Goal: Transaction & Acquisition: Obtain resource

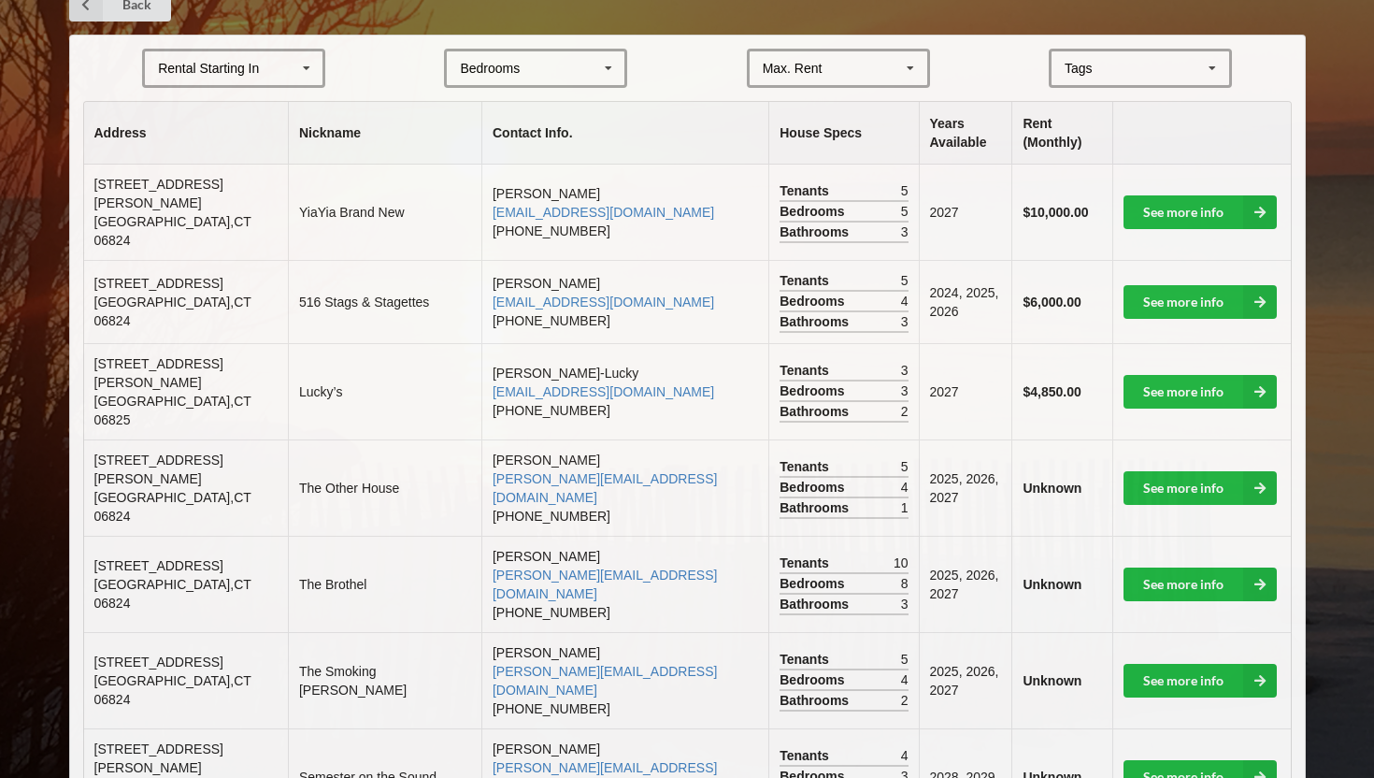
scroll to position [417, 0]
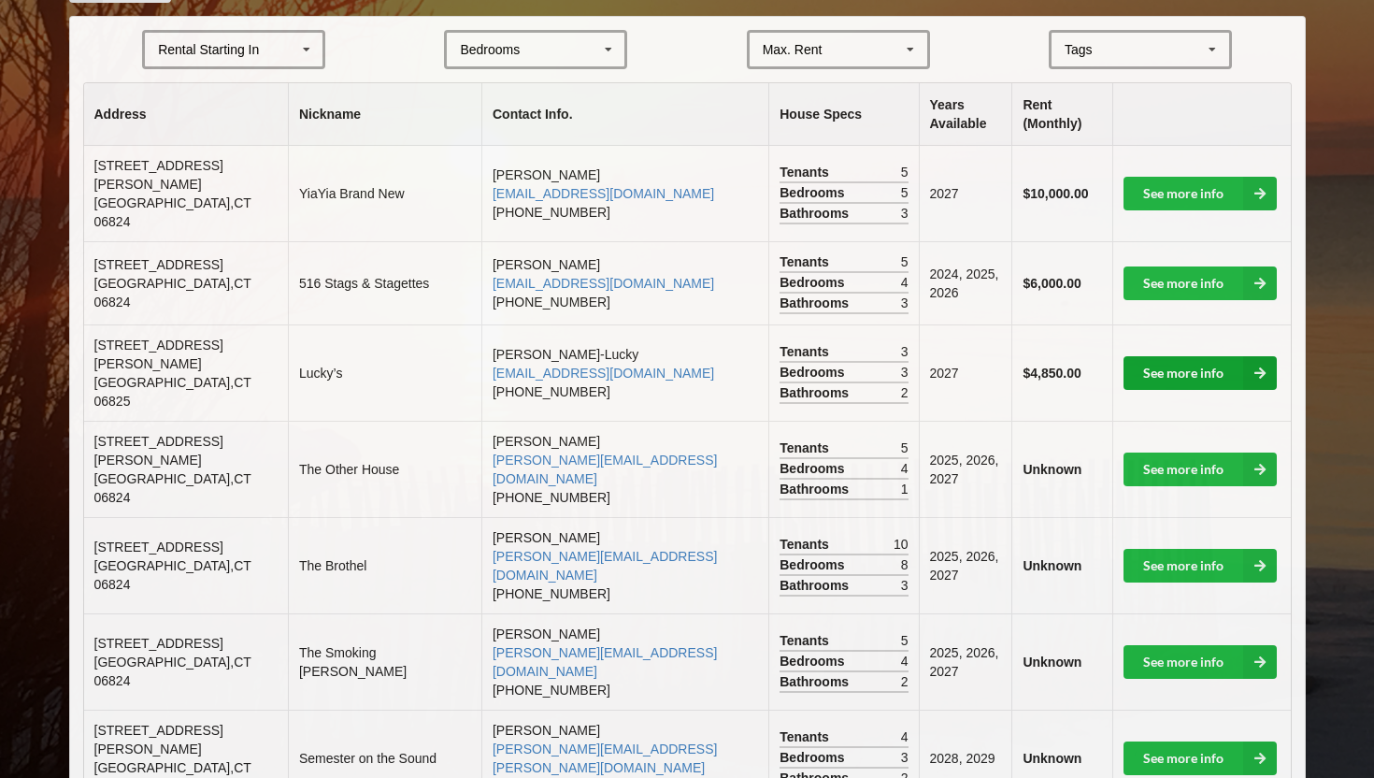
click at [1268, 357] on icon at bounding box center [1260, 373] width 34 height 34
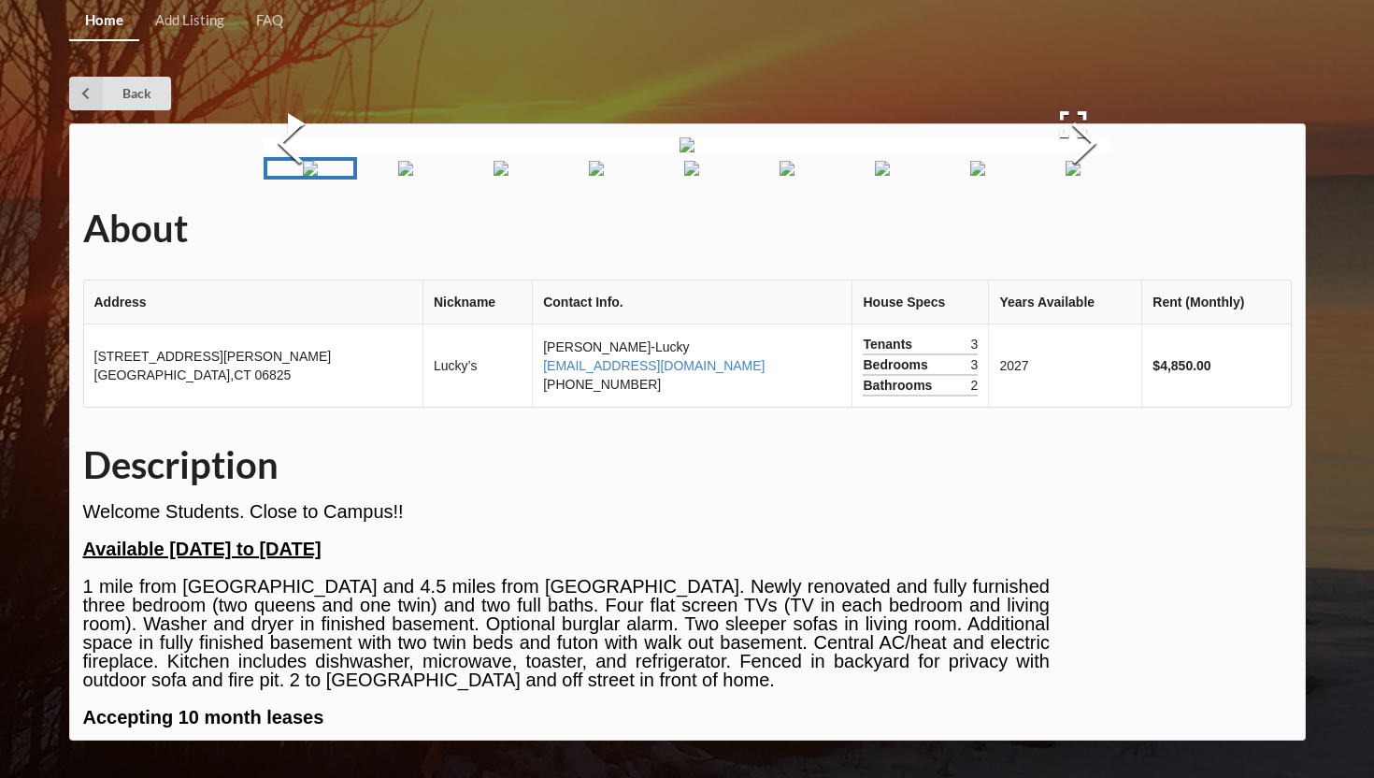
scroll to position [220, 0]
click at [1076, 171] on button "Next Slide" at bounding box center [1084, 145] width 52 height 169
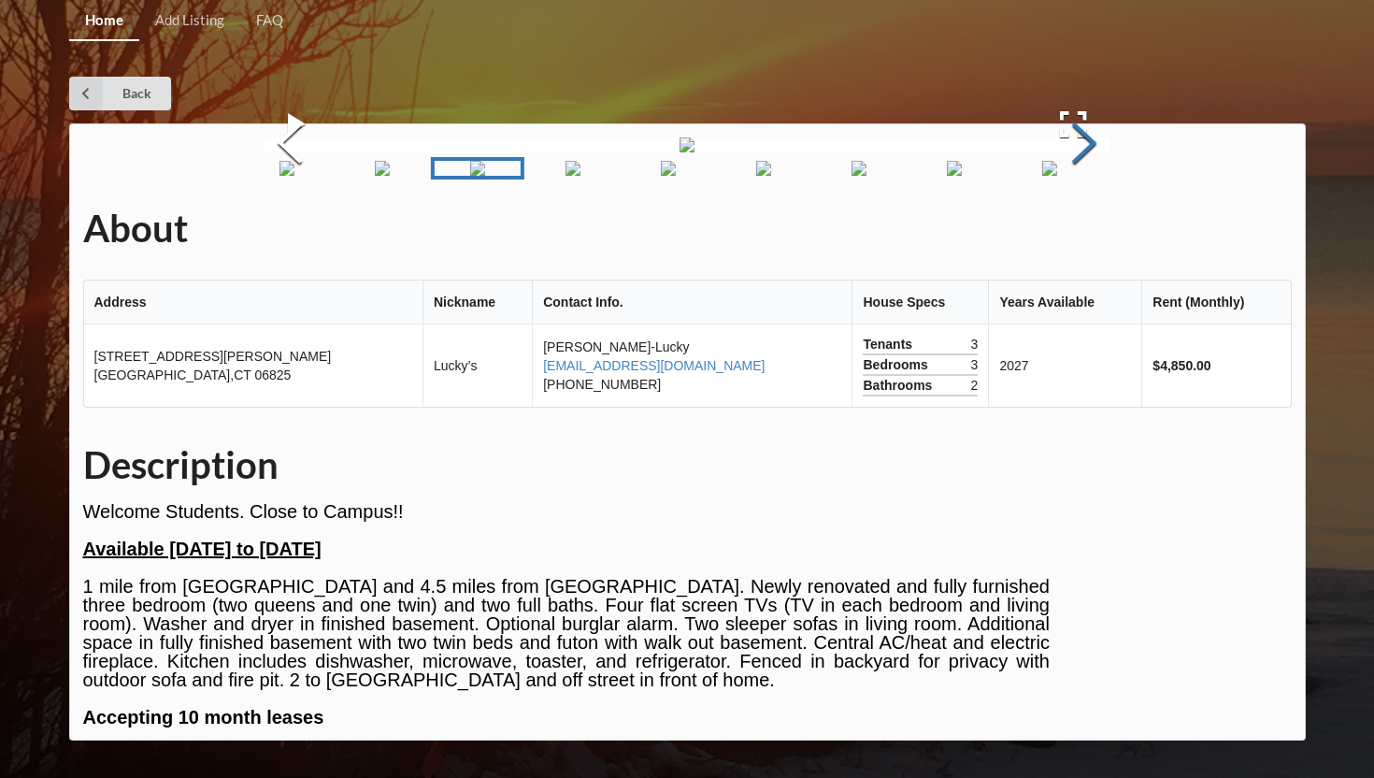
click at [1075, 172] on button "Next Slide" at bounding box center [1084, 145] width 52 height 169
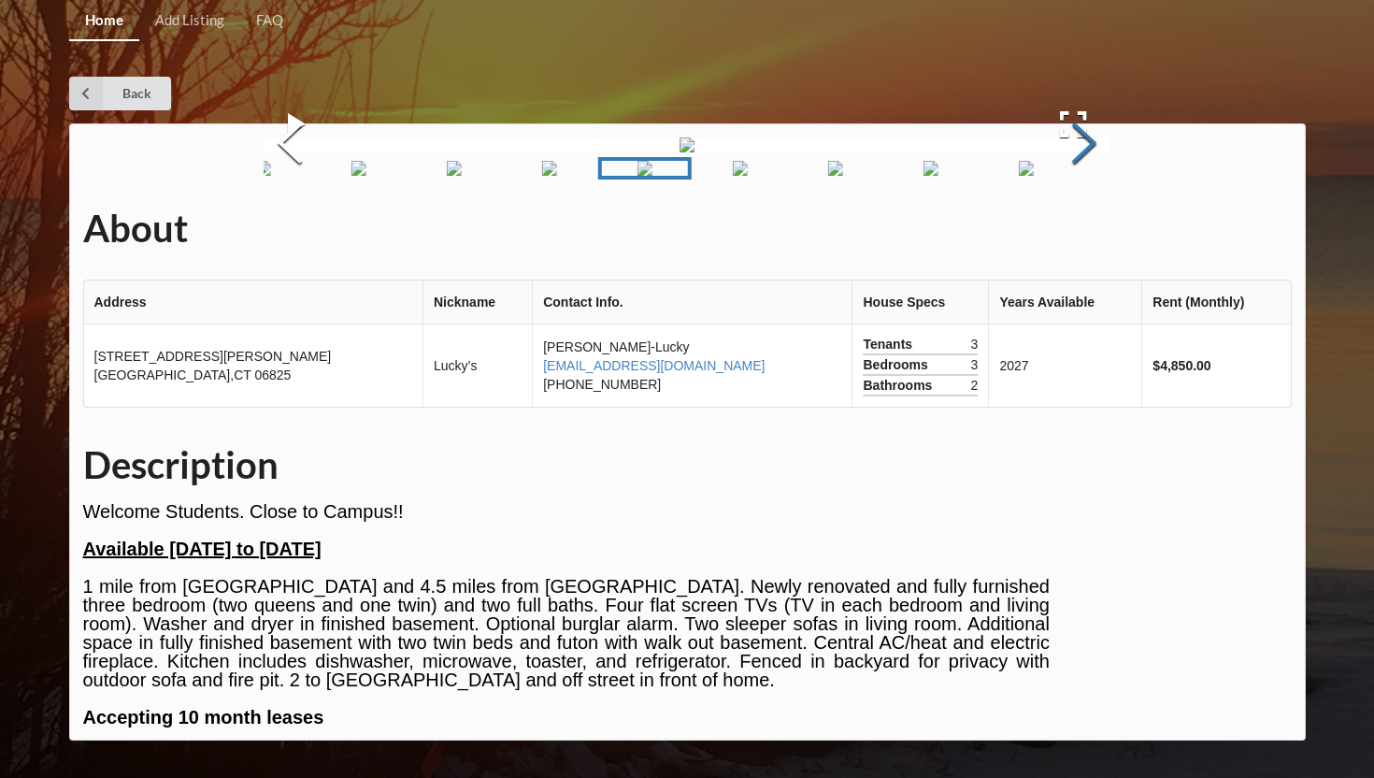
click at [1075, 172] on button "Next Slide" at bounding box center [1084, 145] width 52 height 169
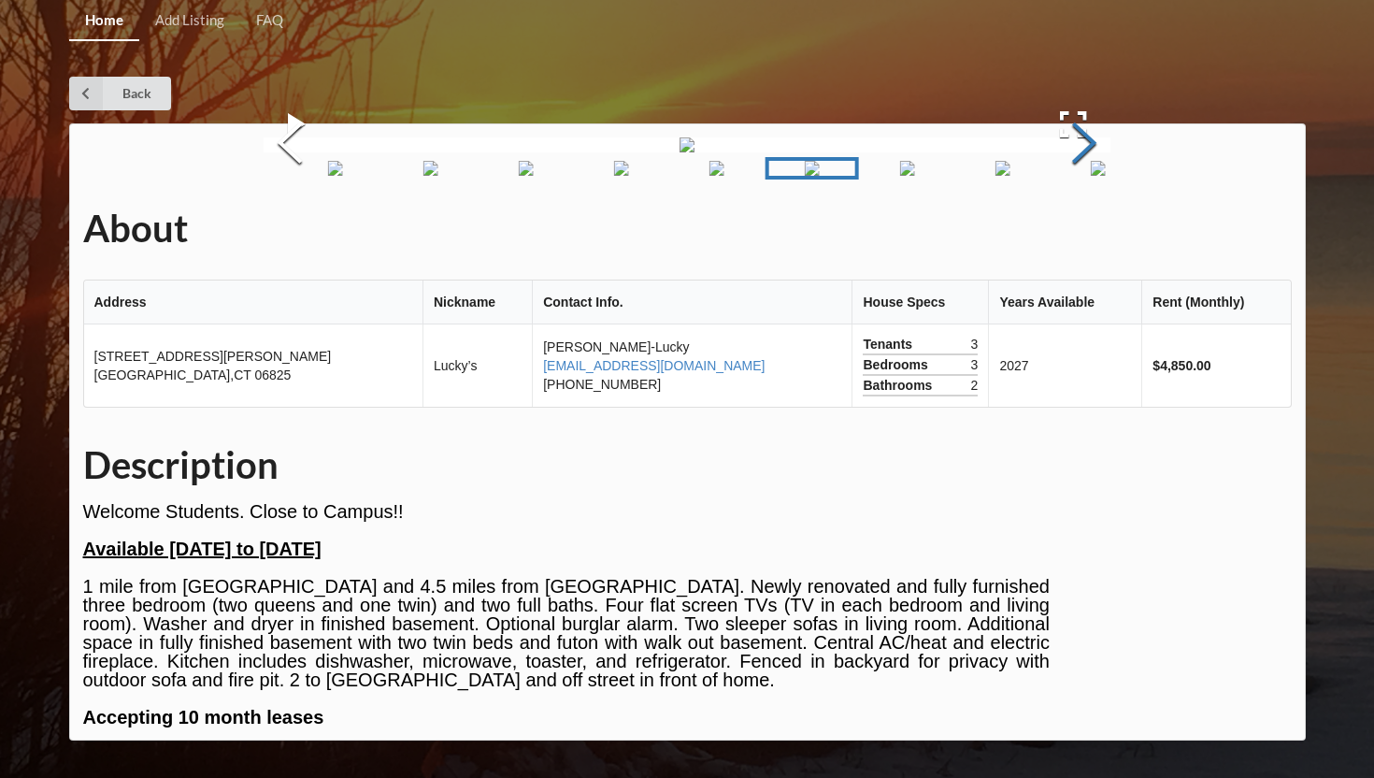
click at [1076, 172] on button "Next Slide" at bounding box center [1084, 145] width 52 height 169
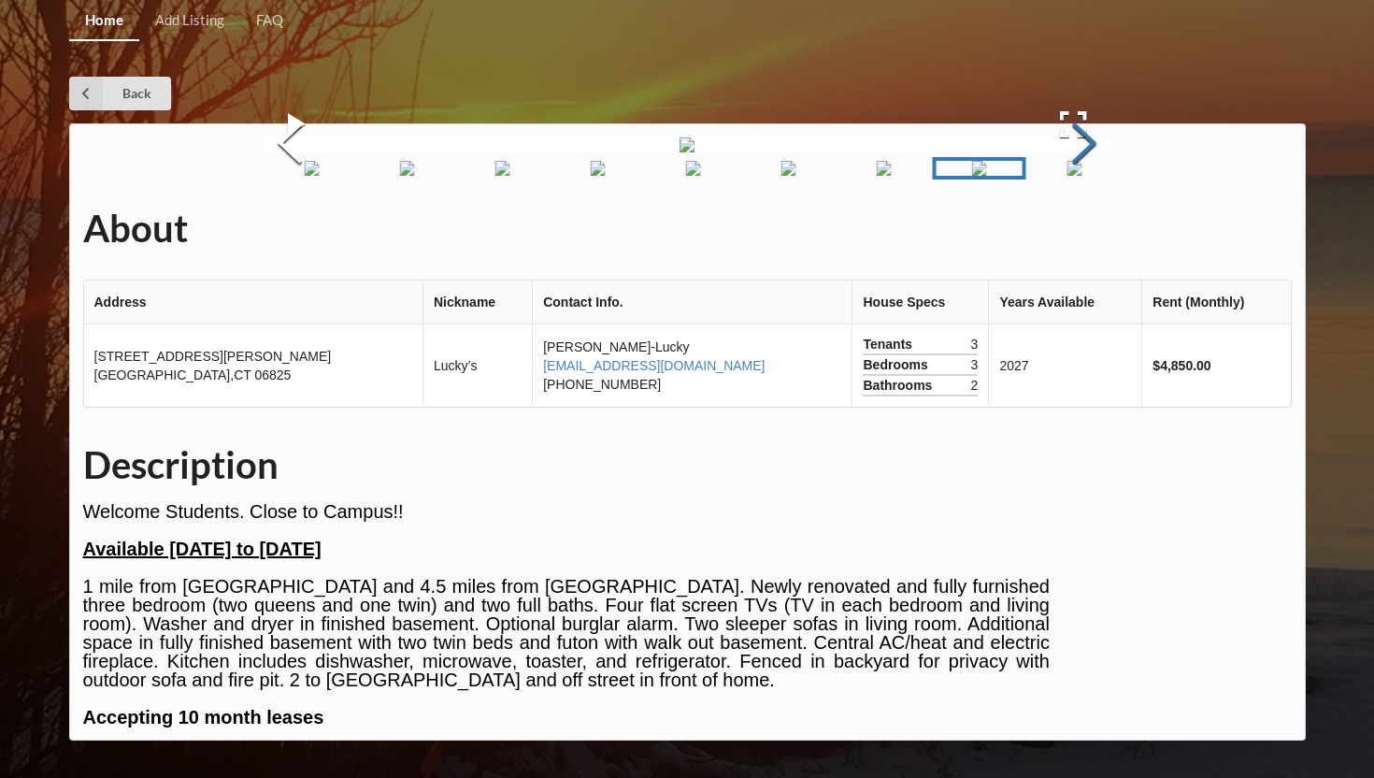
click at [1076, 172] on button "Next Slide" at bounding box center [1084, 145] width 52 height 169
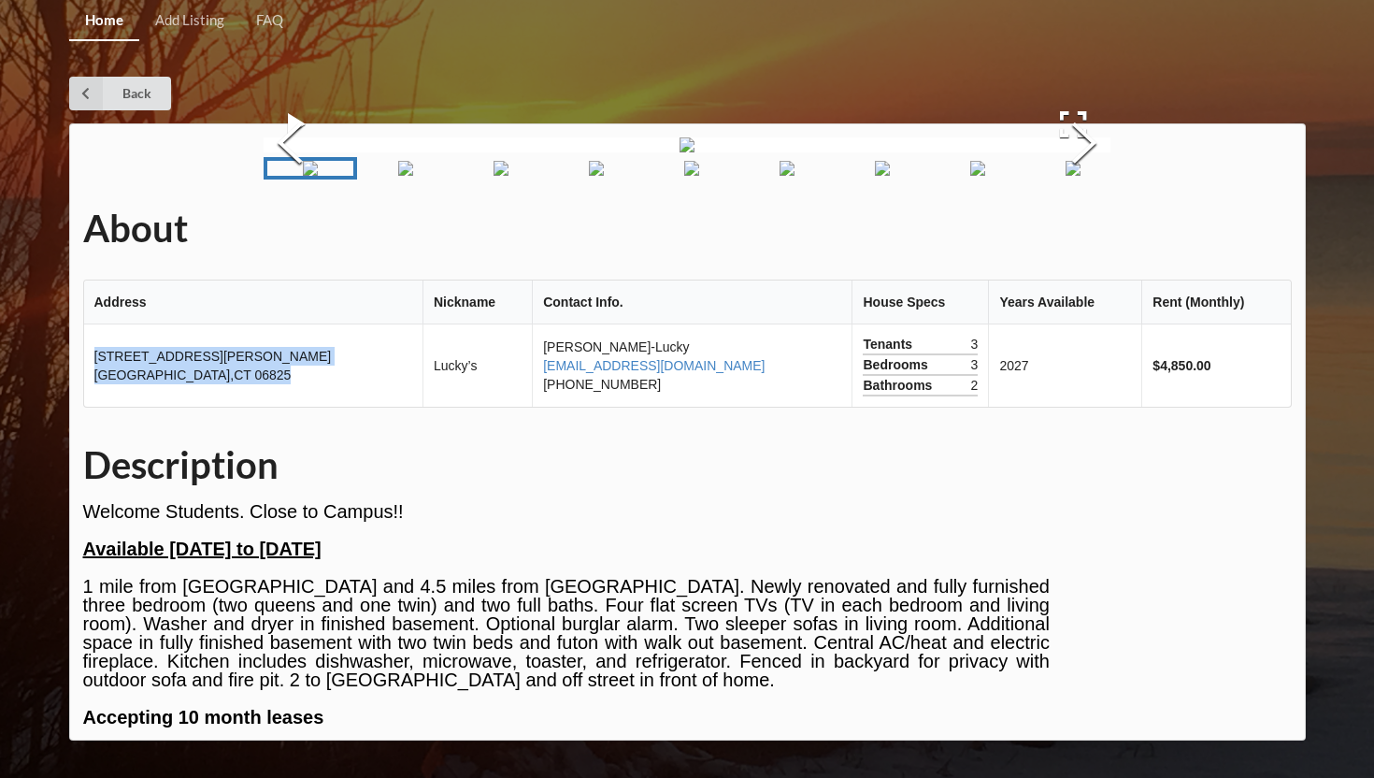
drag, startPoint x: 96, startPoint y: 352, endPoint x: 211, endPoint y: 378, distance: 117.7
click at [211, 378] on td "[STREET_ADDRESS][PERSON_NAME]" at bounding box center [253, 365] width 338 height 82
copy td "[STREET_ADDRESS][PERSON_NAME]"
click at [238, 355] on td "[STREET_ADDRESS][PERSON_NAME]" at bounding box center [253, 365] width 338 height 82
